Goal: Task Accomplishment & Management: Manage account settings

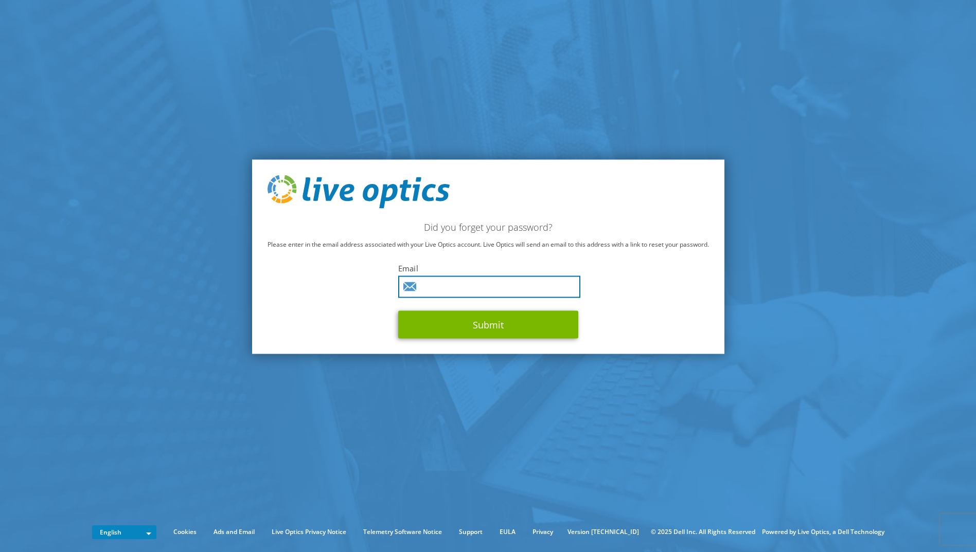
click at [482, 290] on input "text" at bounding box center [489, 287] width 182 height 22
type input "tcox@dwc-k.com"
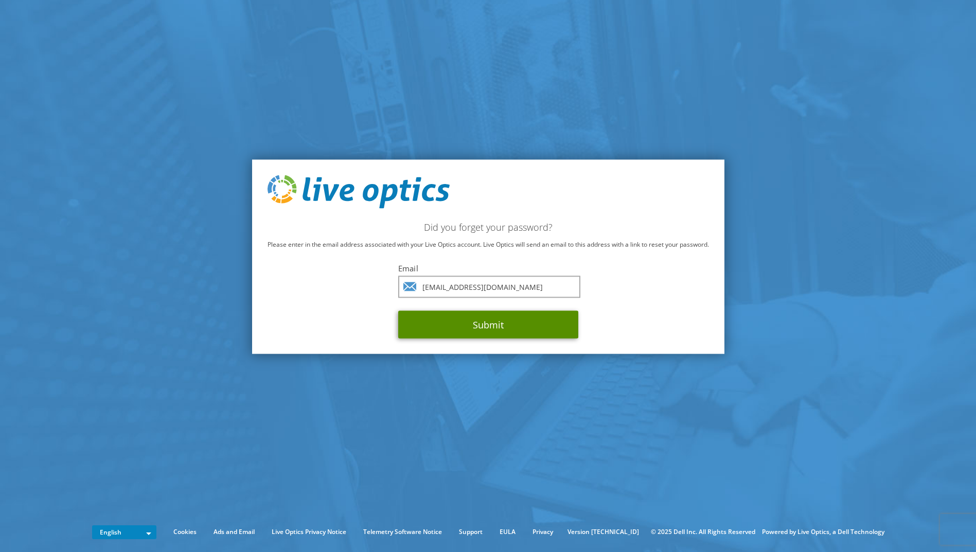
click at [493, 324] on button "Submit" at bounding box center [488, 325] width 180 height 28
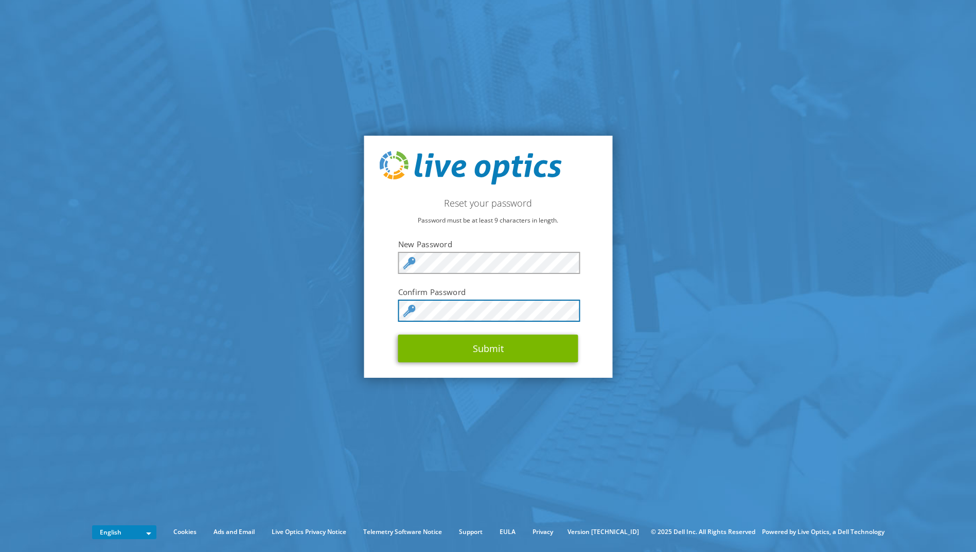
click at [398, 335] on button "Submit" at bounding box center [488, 349] width 180 height 28
